Goal: Download file/media

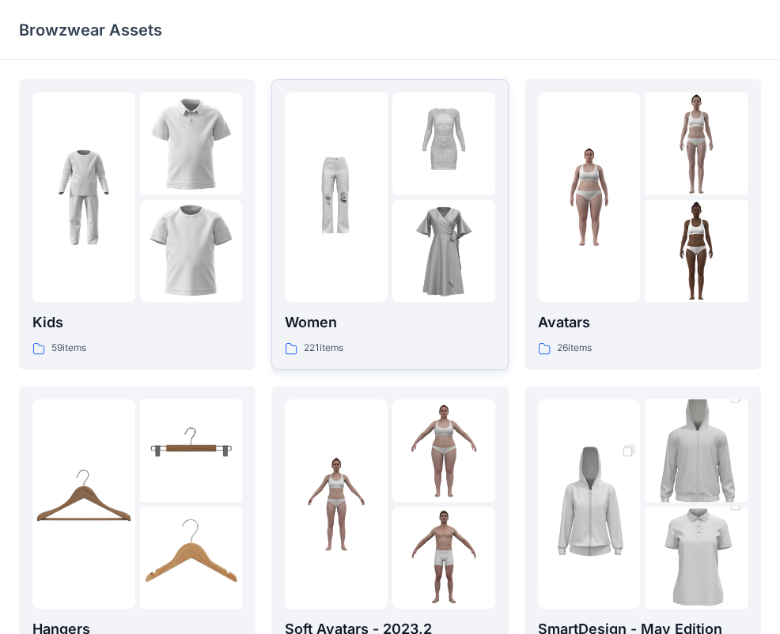
click at [397, 322] on p "Women" at bounding box center [390, 323] width 210 height 22
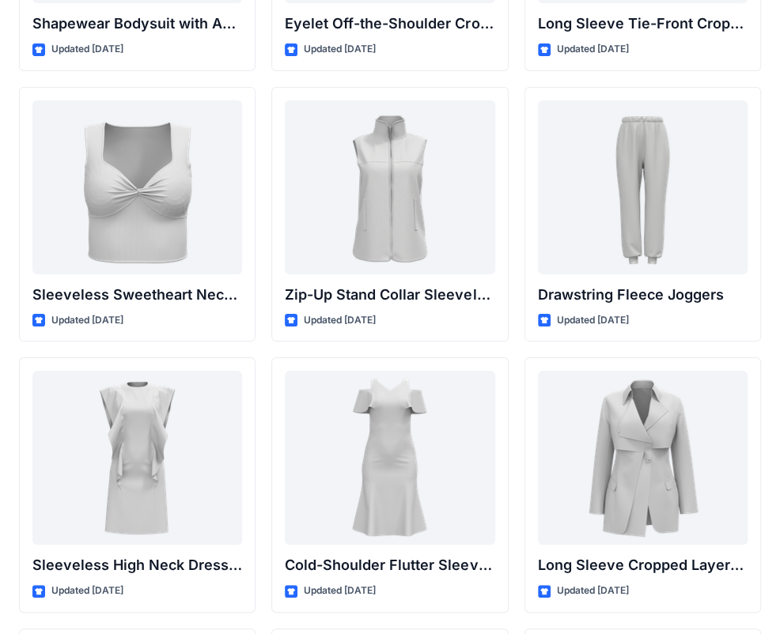
scroll to position [5251, 0]
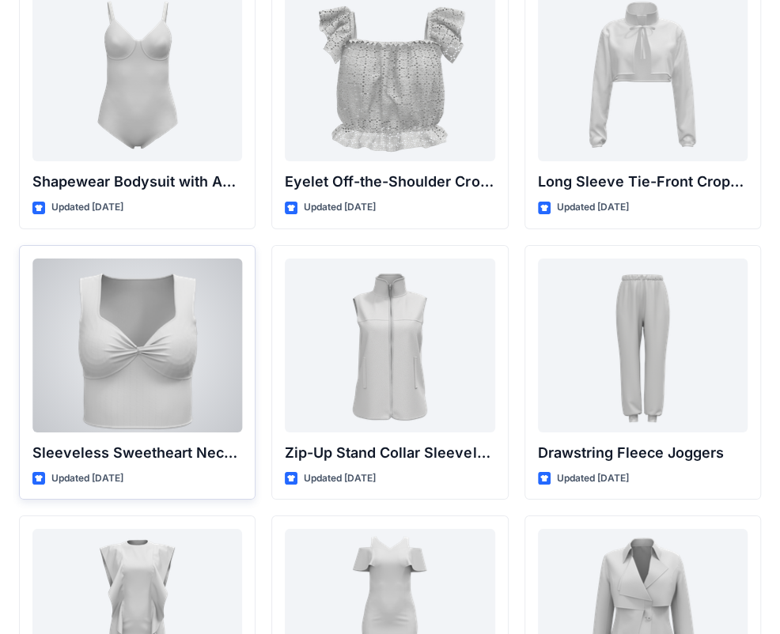
click at [136, 361] on div at bounding box center [137, 346] width 210 height 174
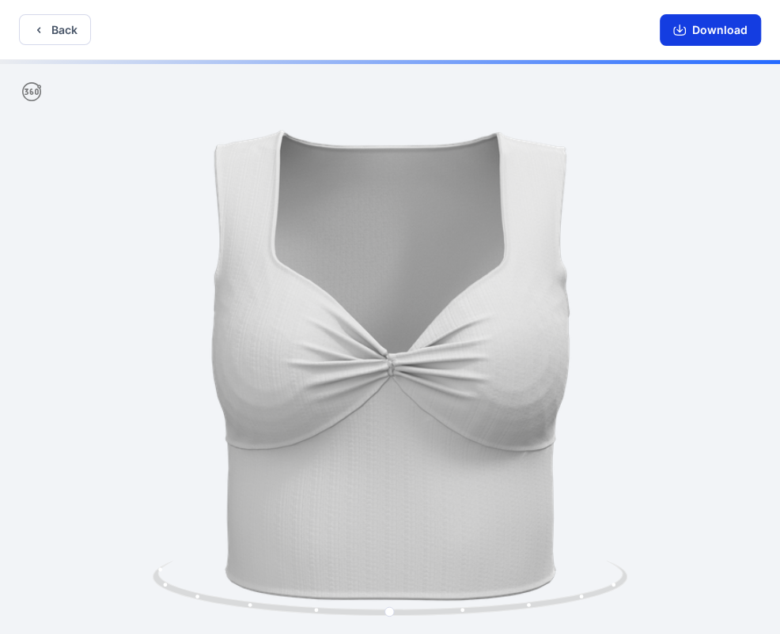
click at [721, 32] on button "Download" at bounding box center [709, 30] width 101 height 32
click at [704, 34] on button "Download" at bounding box center [709, 30] width 101 height 32
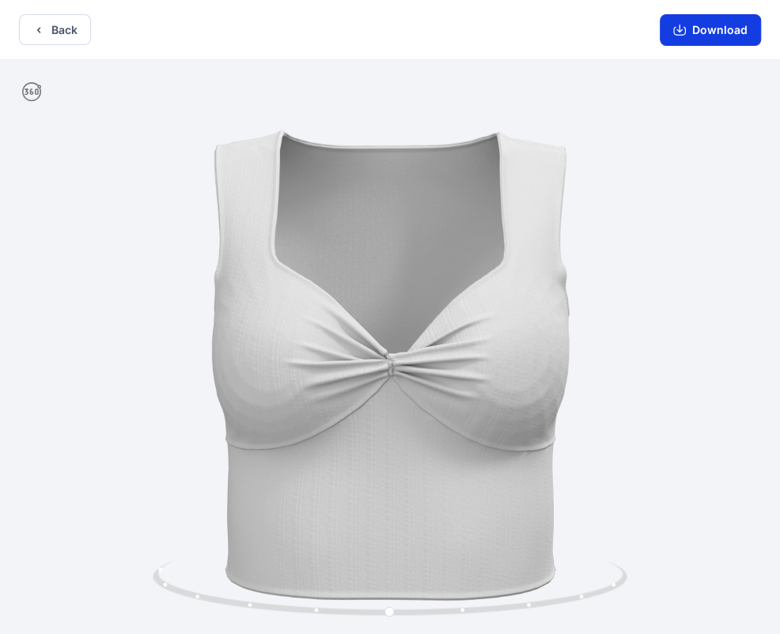
click at [731, 29] on button "Download" at bounding box center [709, 30] width 101 height 32
click at [709, 28] on button "Download" at bounding box center [709, 30] width 101 height 32
